Goal: Navigation & Orientation: Understand site structure

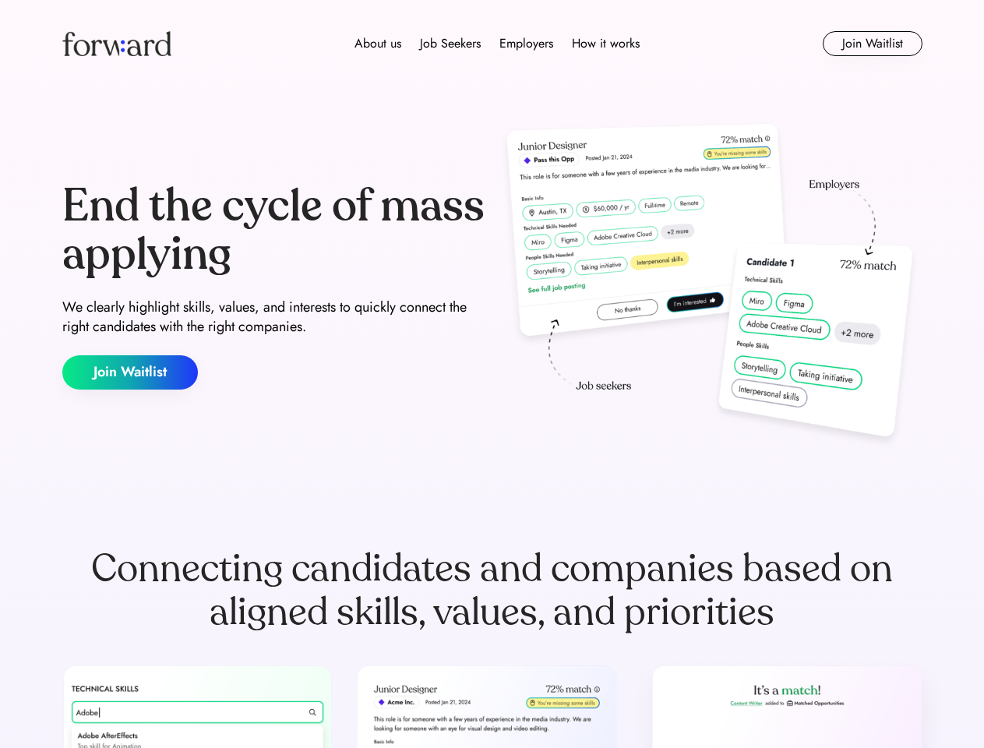
click at [491, 374] on div "End the cycle of mass applying We clearly highlight skills, values, and interes…" at bounding box center [492, 285] width 860 height 335
click at [492, 44] on div "About us Job Seekers Employers How it works" at bounding box center [497, 43] width 614 height 19
click at [117, 44] on img at bounding box center [116, 43] width 109 height 25
click at [497, 44] on div "About us Job Seekers Employers How it works" at bounding box center [497, 43] width 614 height 19
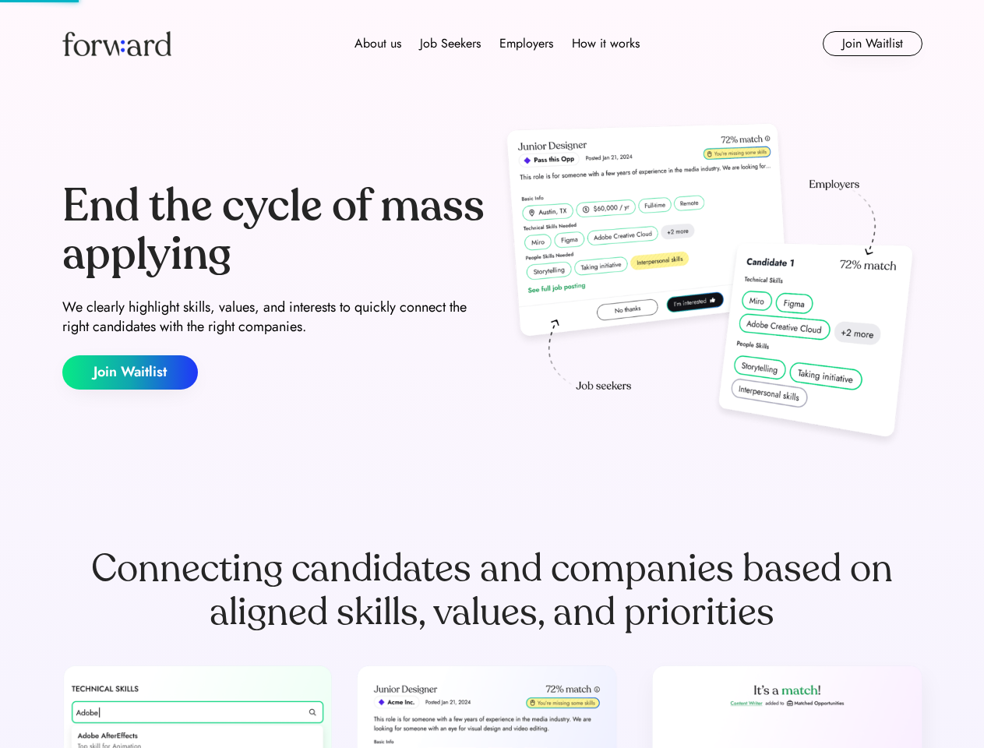
click at [378, 44] on div "About us" at bounding box center [377, 43] width 47 height 19
click at [450, 44] on div "Job Seekers" at bounding box center [450, 43] width 61 height 19
click at [526, 44] on div "Employers" at bounding box center [526, 43] width 54 height 19
click at [604, 44] on div "How it works" at bounding box center [606, 43] width 68 height 19
click at [872, 44] on button "Join Waitlist" at bounding box center [872, 43] width 100 height 25
